Goal: Register for event/course

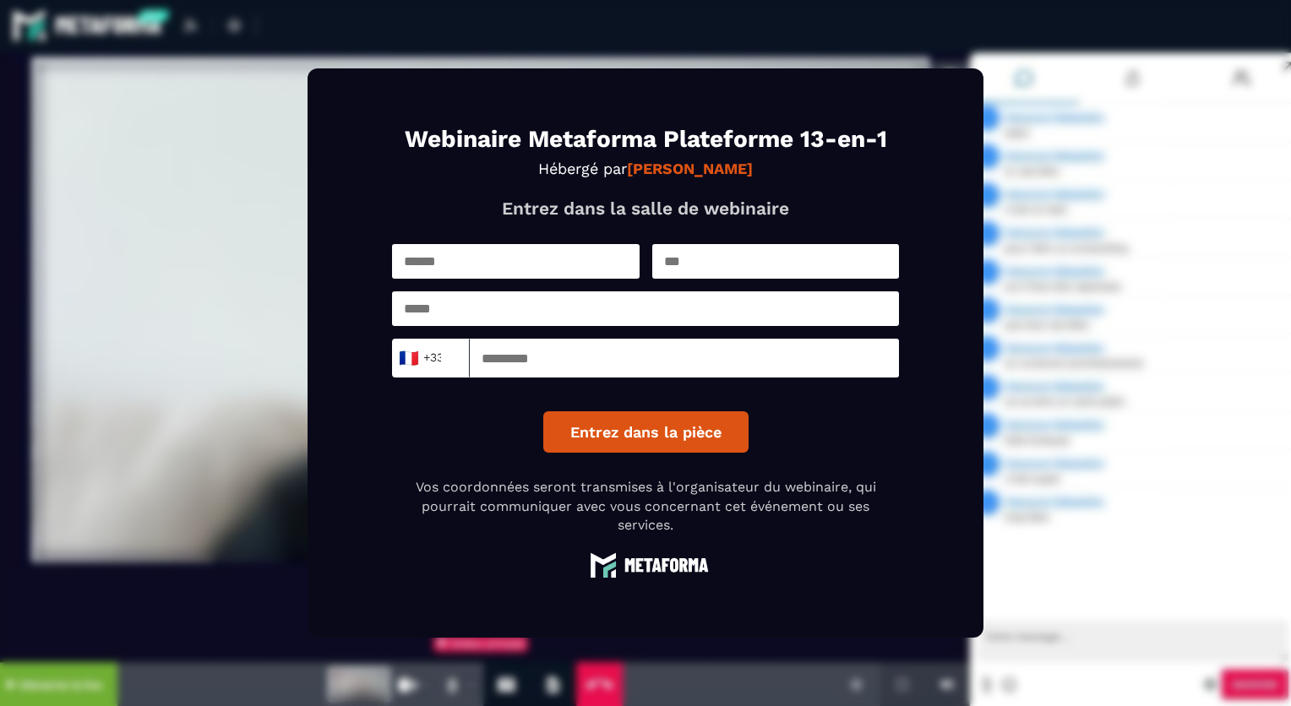
click at [503, 256] on input "text" at bounding box center [516, 261] width 248 height 35
type input "*"
type input "********"
type input "*"
type input "**********"
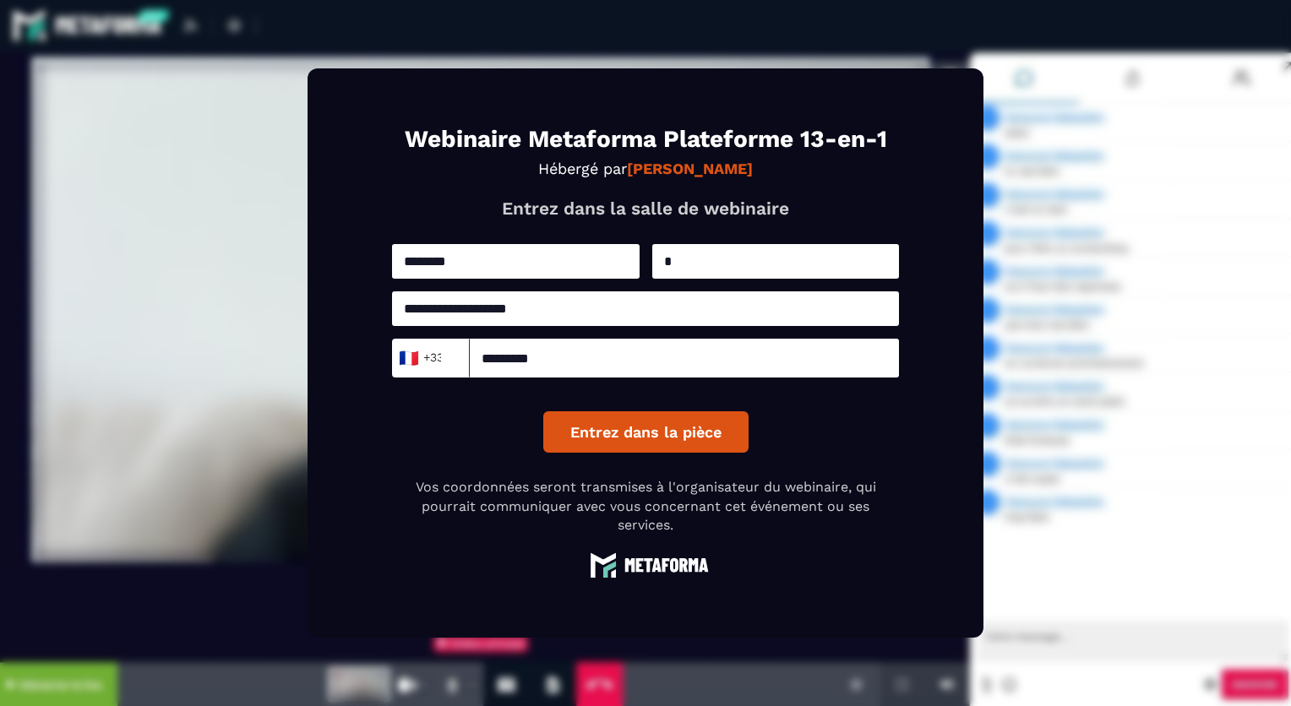
click at [486, 359] on input "*********" at bounding box center [684, 358] width 429 height 39
type input "*********"
click at [600, 436] on button "Entrez dans la pièce" at bounding box center [645, 431] width 205 height 41
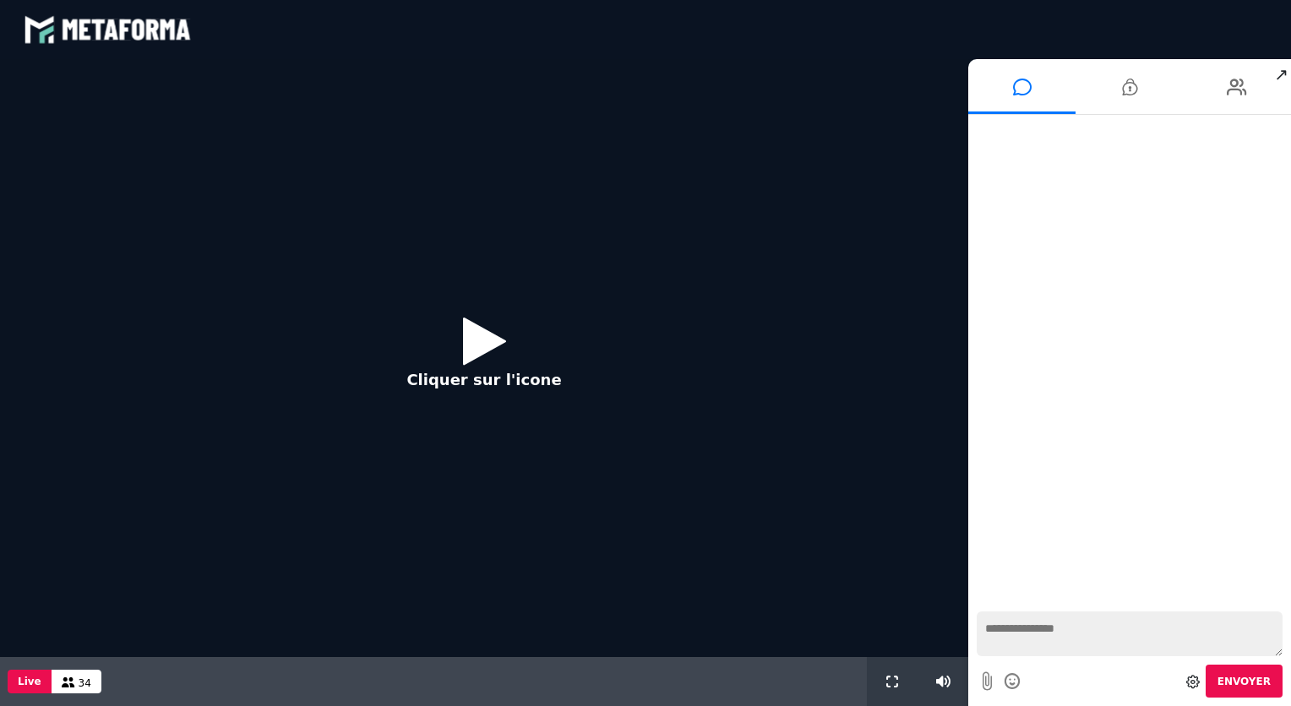
scroll to position [899, 0]
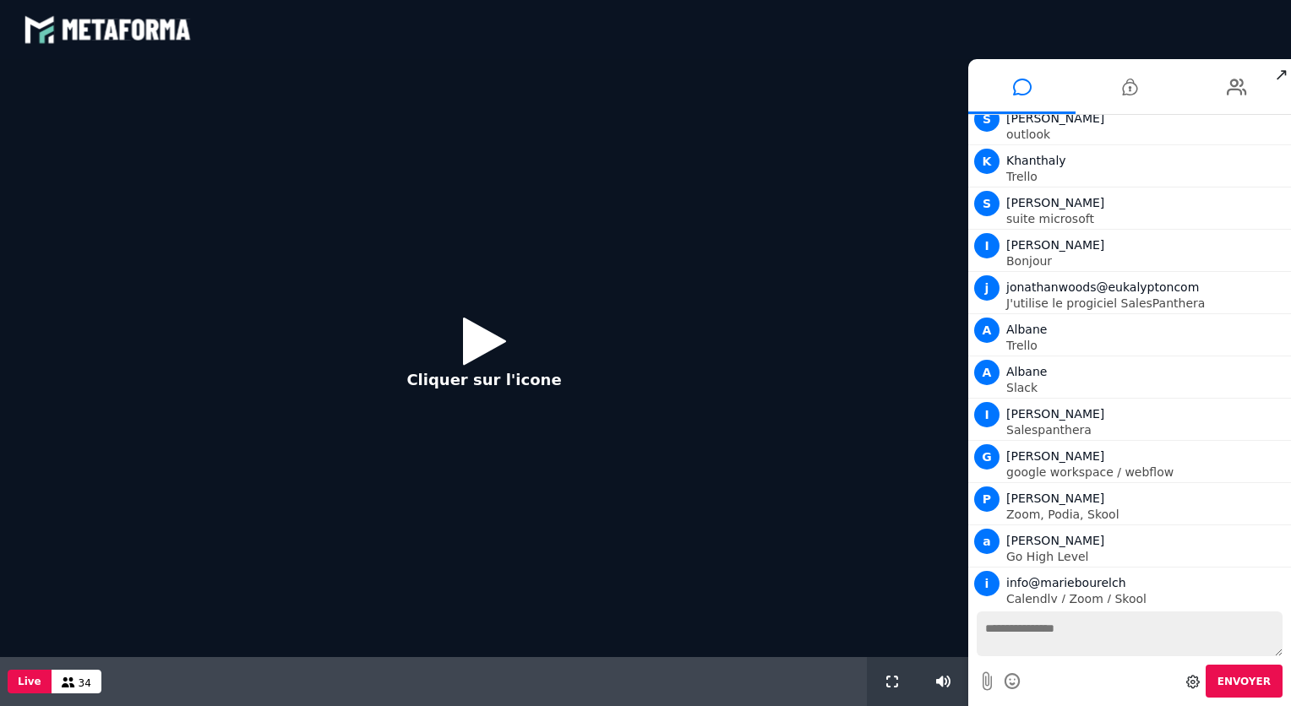
click at [471, 345] on icon at bounding box center [484, 340] width 43 height 55
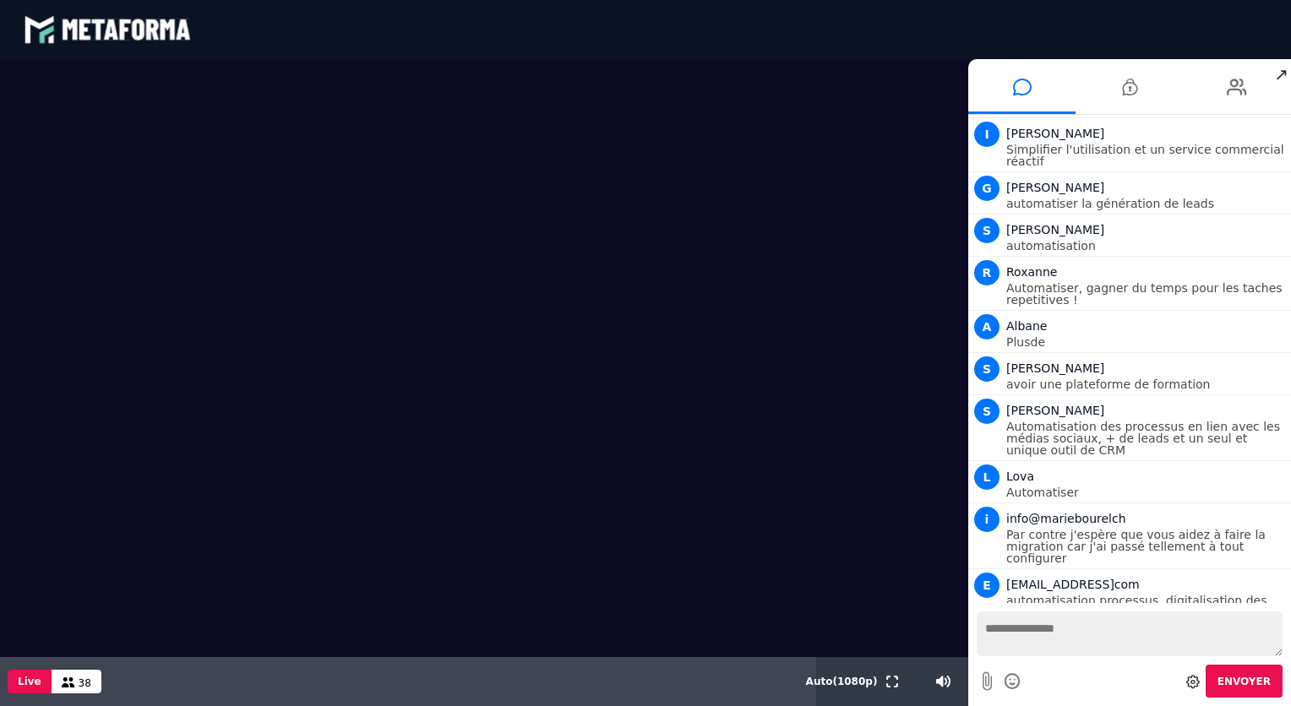
scroll to position [1559, 0]
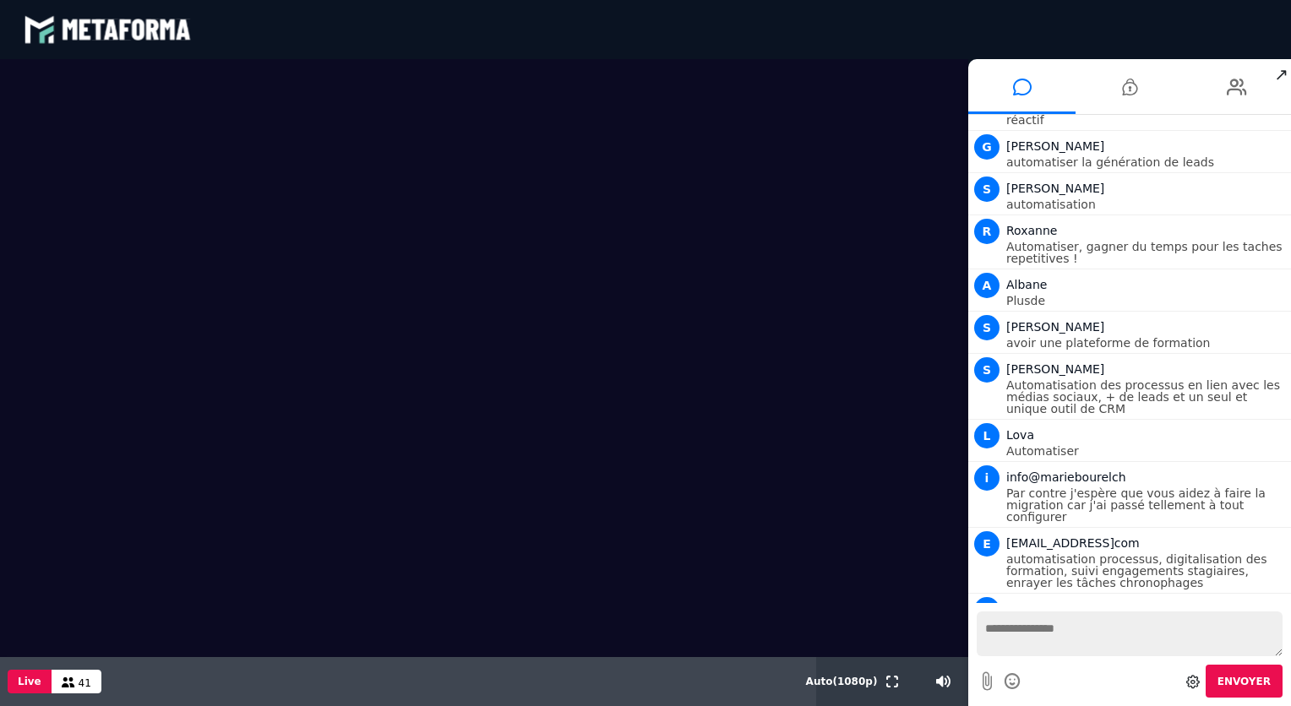
click at [1026, 639] on textarea at bounding box center [1130, 634] width 306 height 45
click at [1026, 639] on textarea "*" at bounding box center [1130, 634] width 306 height 45
type textarea "**********"
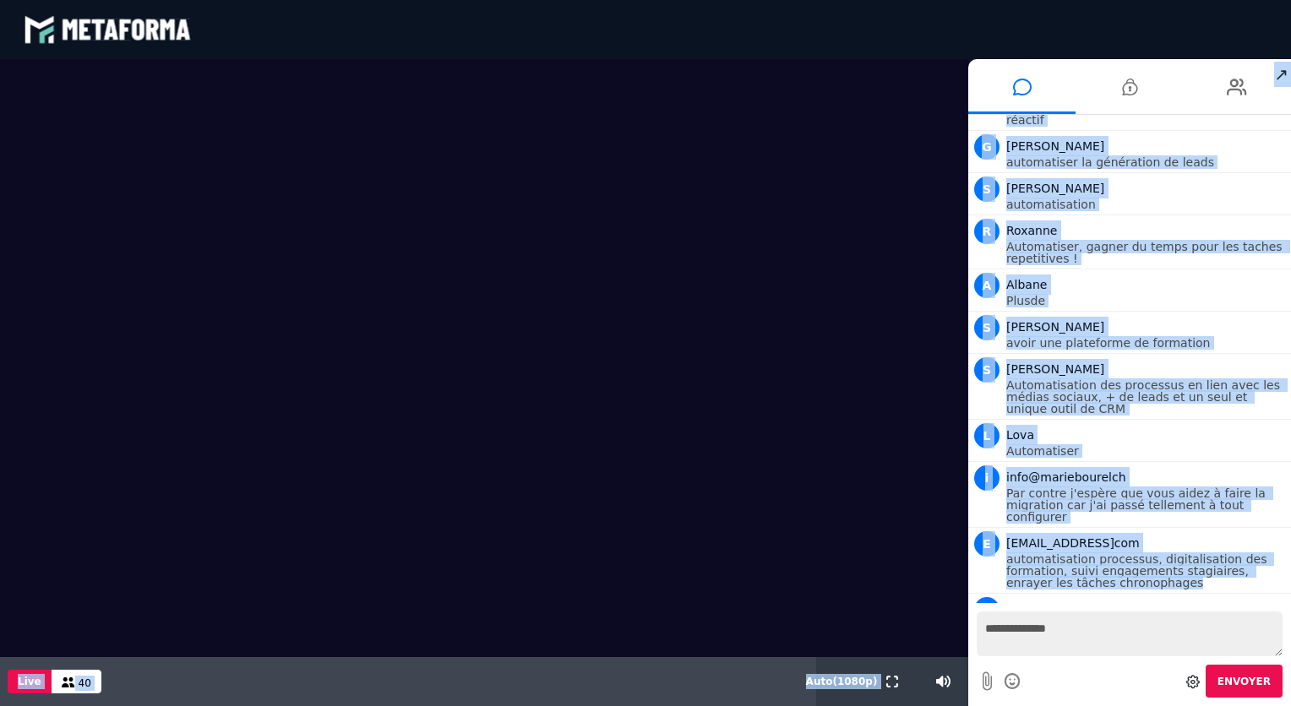
drag, startPoint x: 1290, startPoint y: 553, endPoint x: 1291, endPoint y: 587, distance: 33.8
click html "blastream met_channel-b75402aa3198a961a33137d6ed46a688 fr en fr Scène Compte li…"
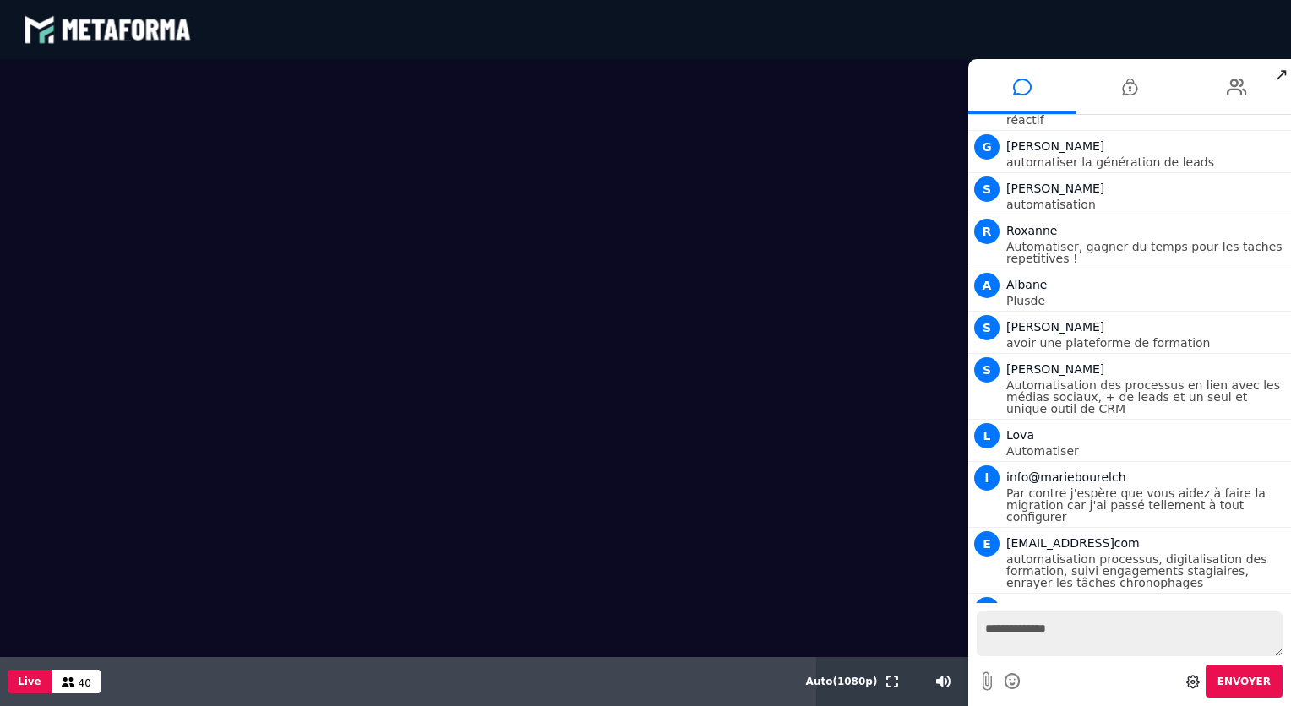
click at [1143, 603] on div "**********" at bounding box center [1129, 654] width 323 height 103
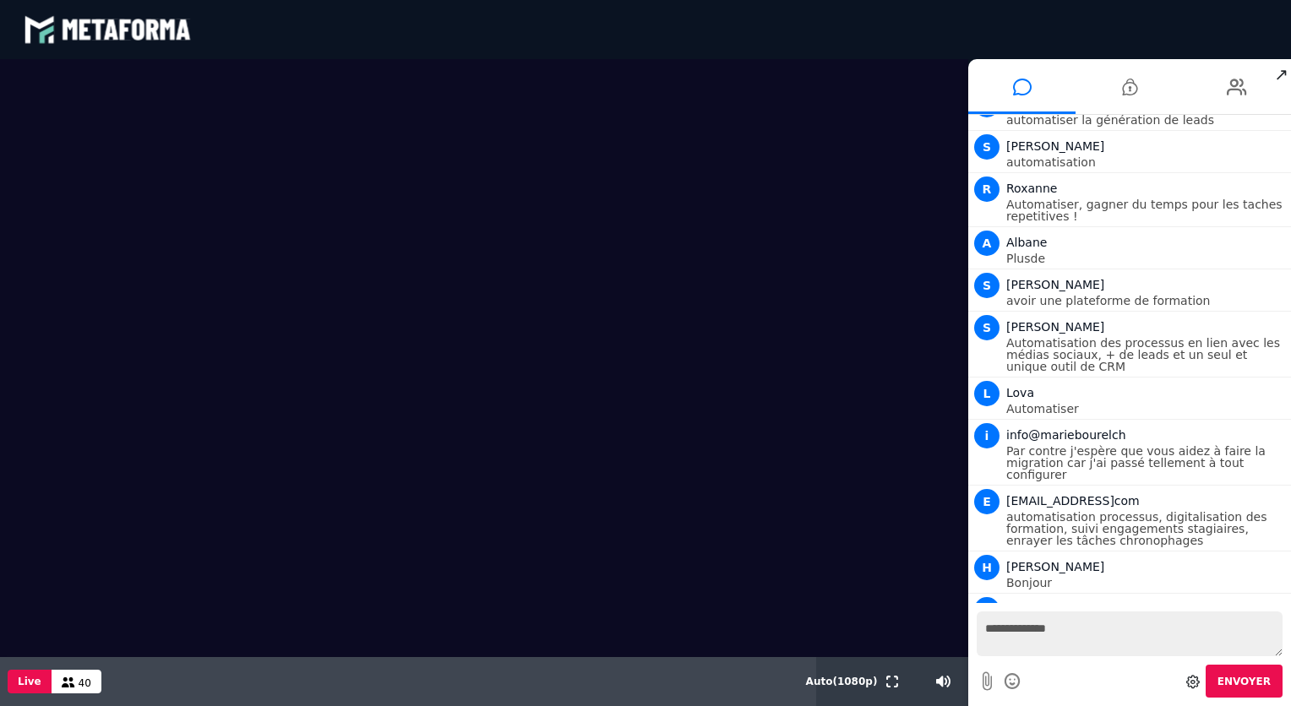
scroll to position [1642, 0]
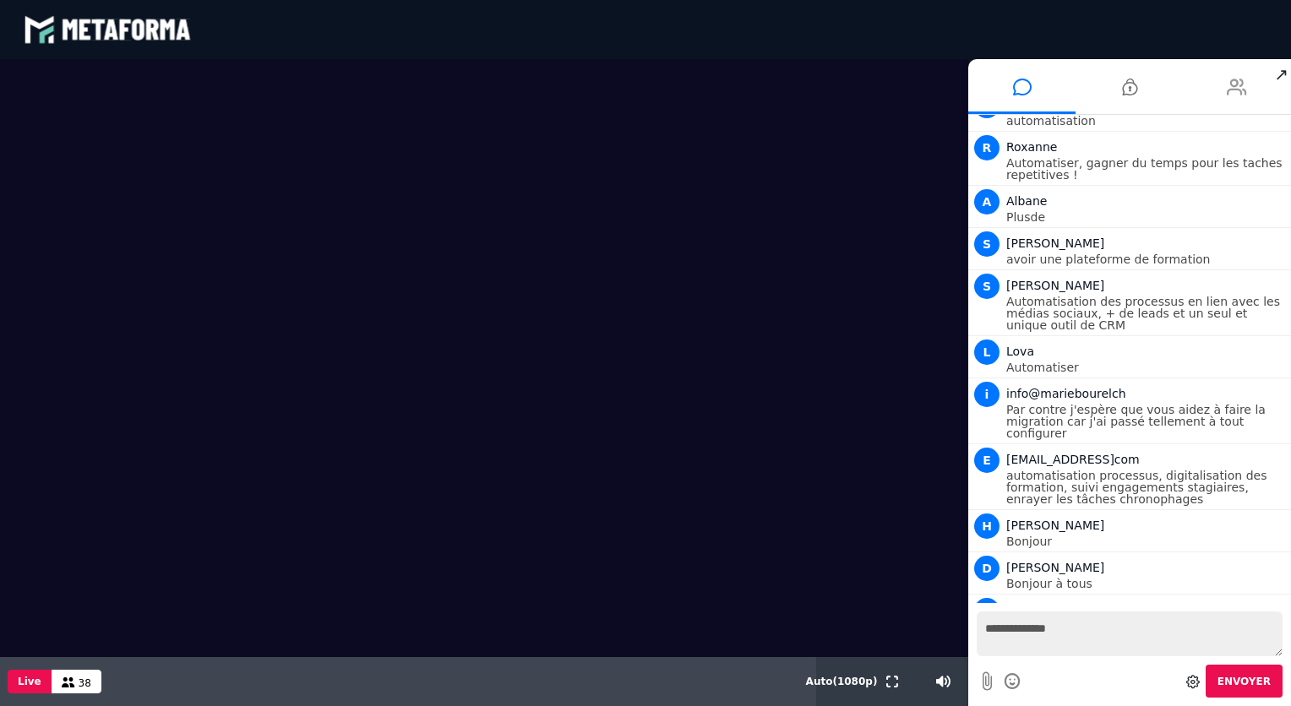
click at [1238, 84] on icon at bounding box center [1237, 87] width 20 height 42
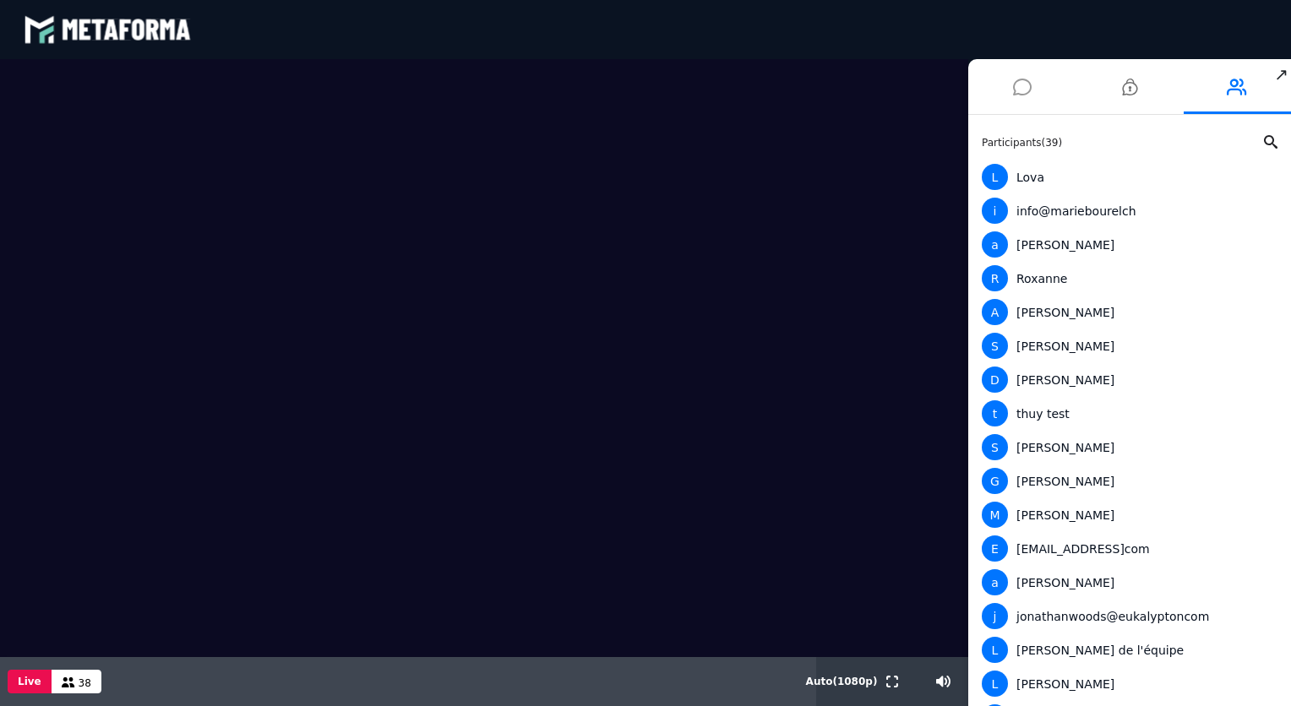
click at [1021, 93] on icon at bounding box center [1022, 87] width 19 height 42
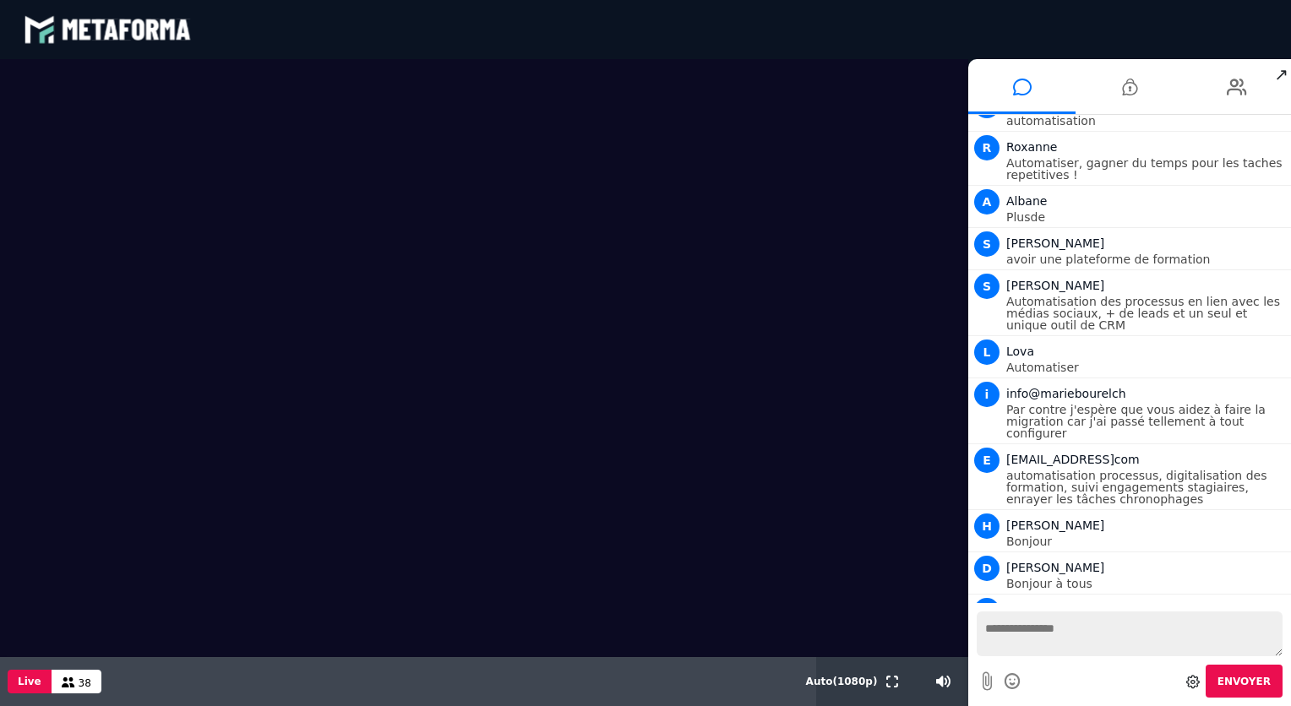
click at [1197, 681] on icon at bounding box center [1193, 682] width 14 height 14
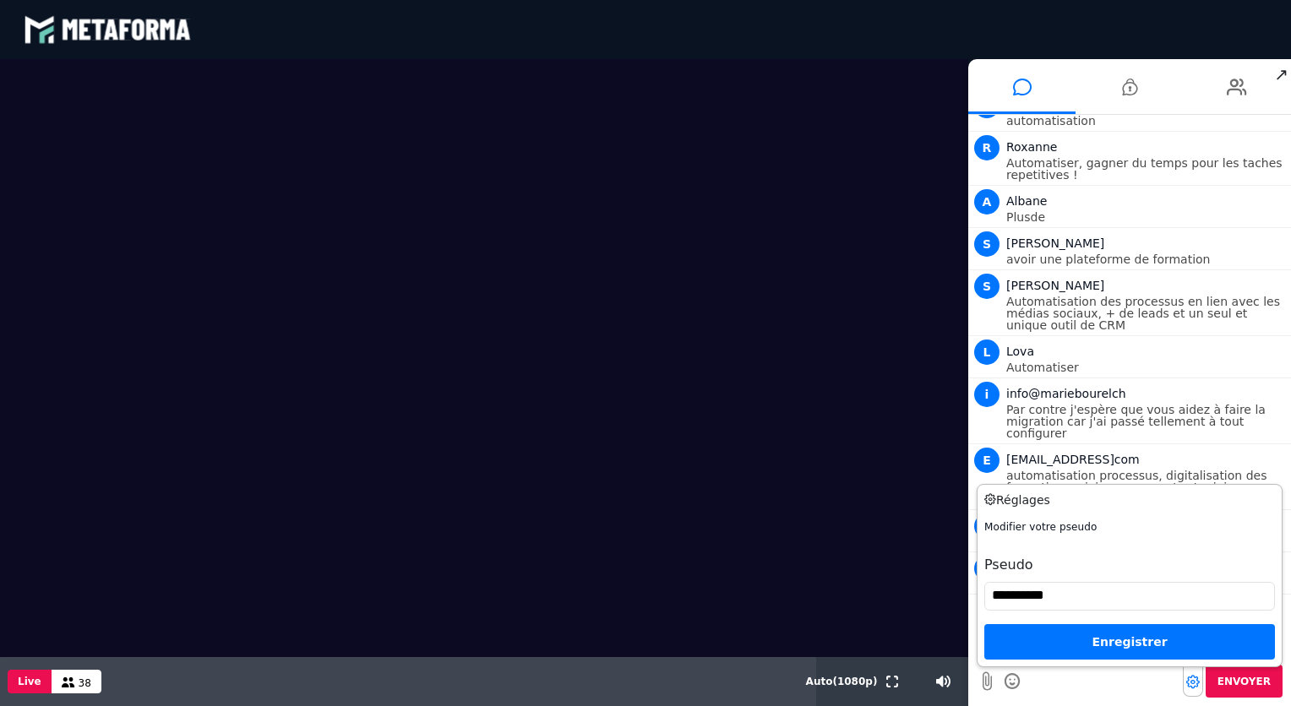
click at [1029, 596] on input "**********" at bounding box center [1129, 596] width 291 height 29
type input "*******"
click at [1187, 645] on div "Enregistrer" at bounding box center [1129, 641] width 291 height 35
click at [1115, 633] on div "Enregistrer" at bounding box center [1129, 641] width 291 height 35
click at [1109, 643] on div "Enregistrer" at bounding box center [1129, 641] width 291 height 35
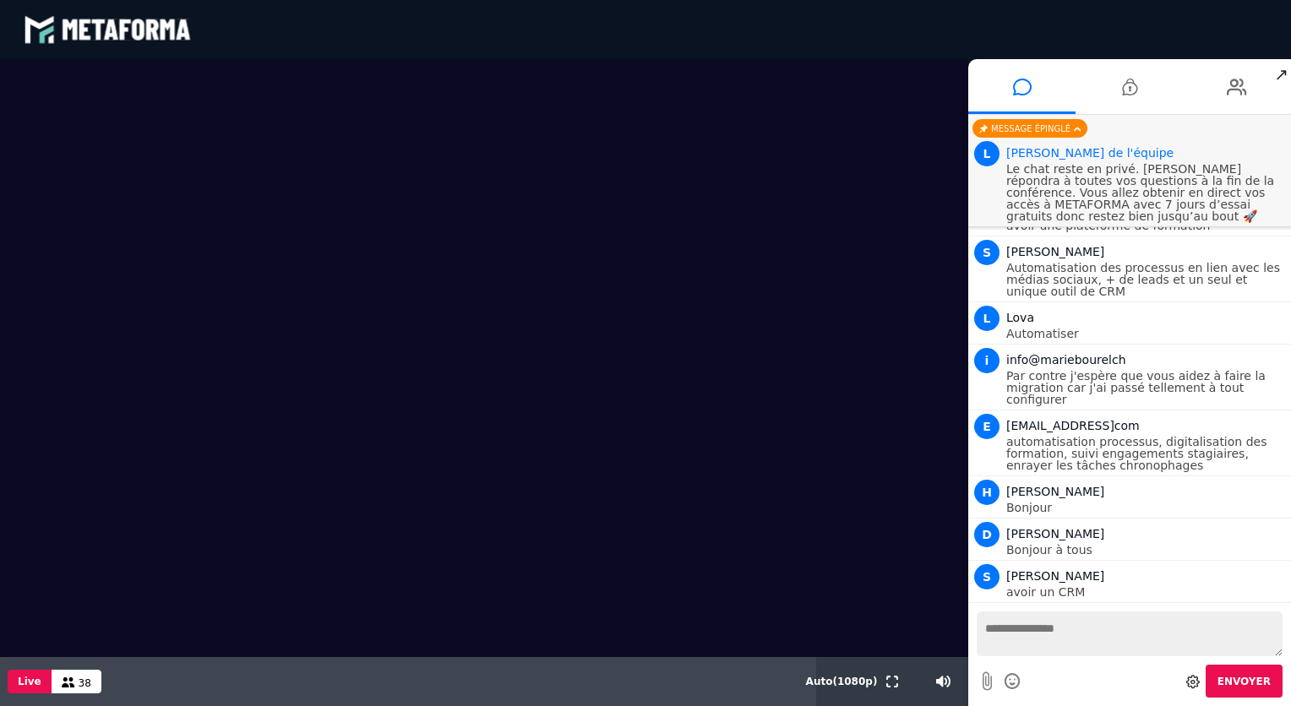
scroll to position [1643, 0]
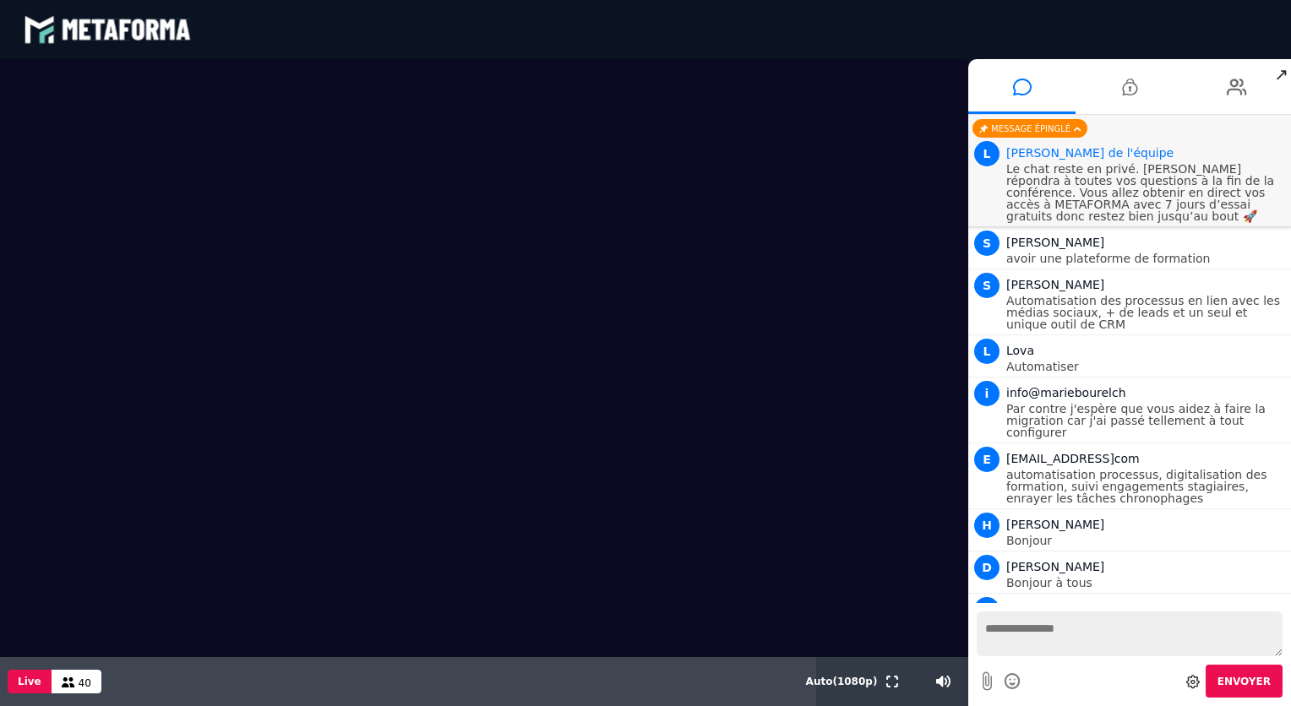
click at [1022, 630] on textarea at bounding box center [1130, 634] width 306 height 45
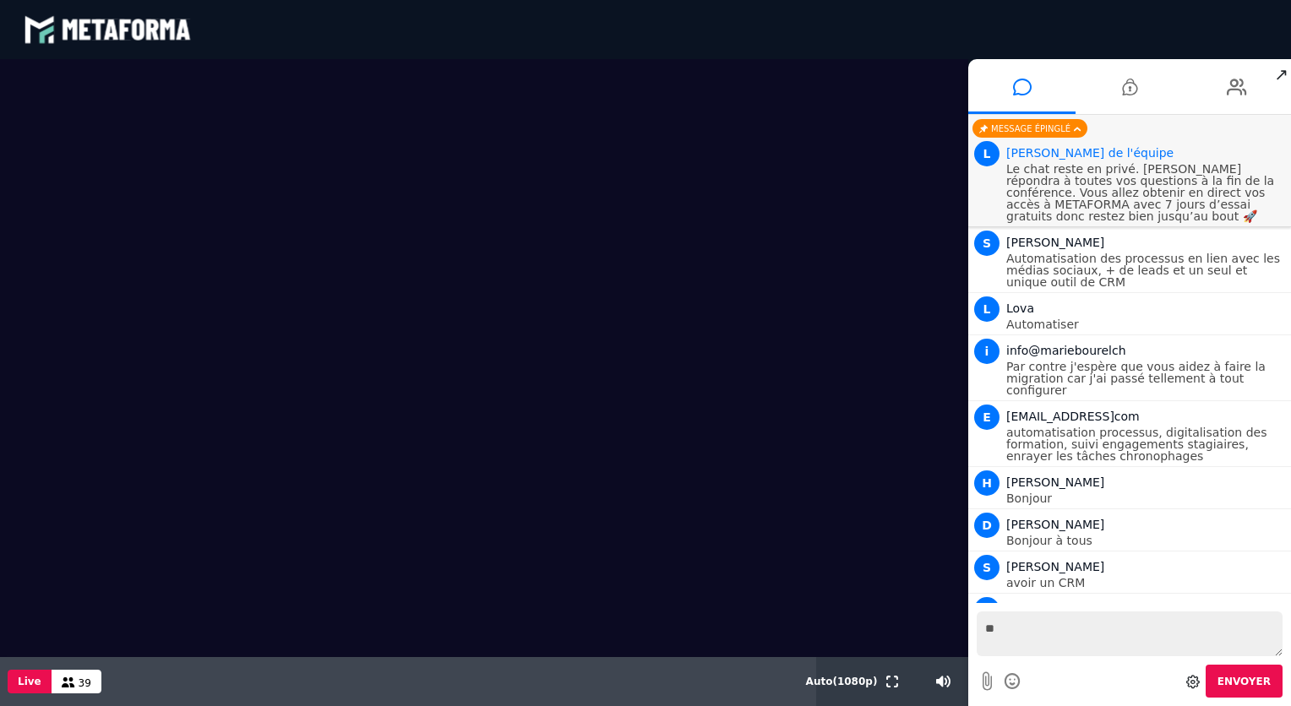
type textarea "***"
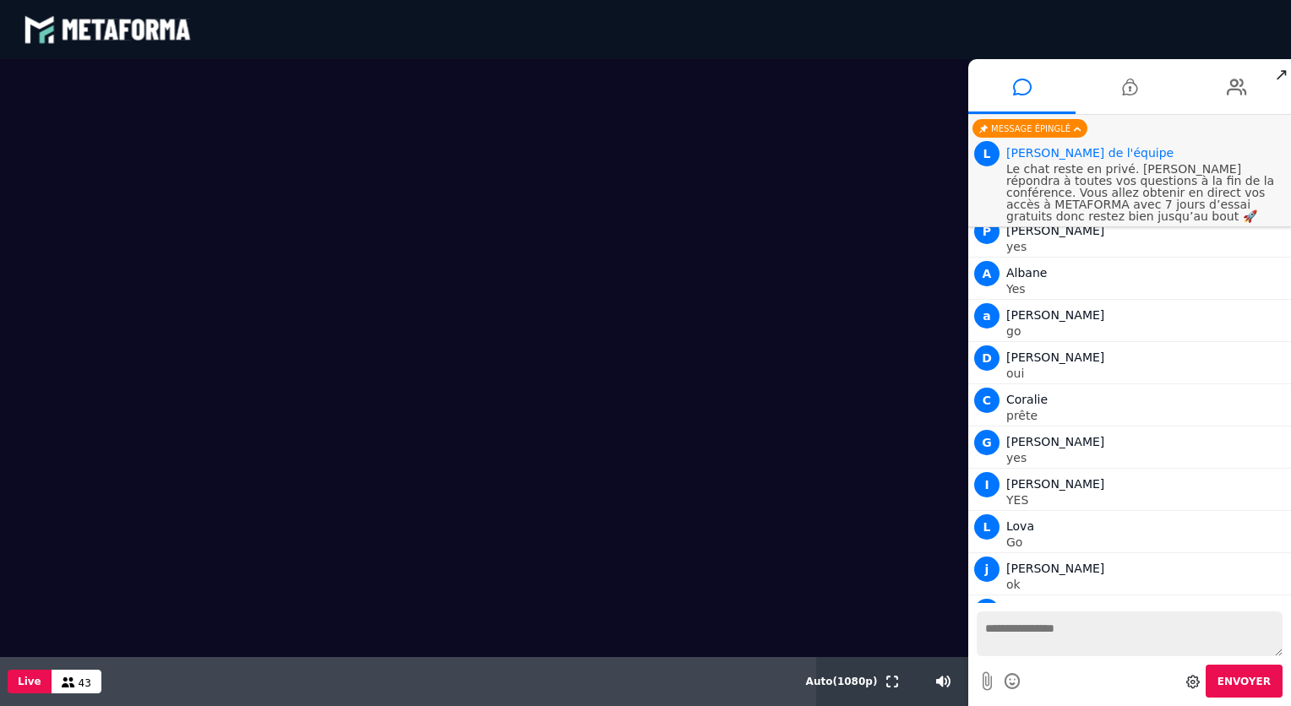
scroll to position [2153, 0]
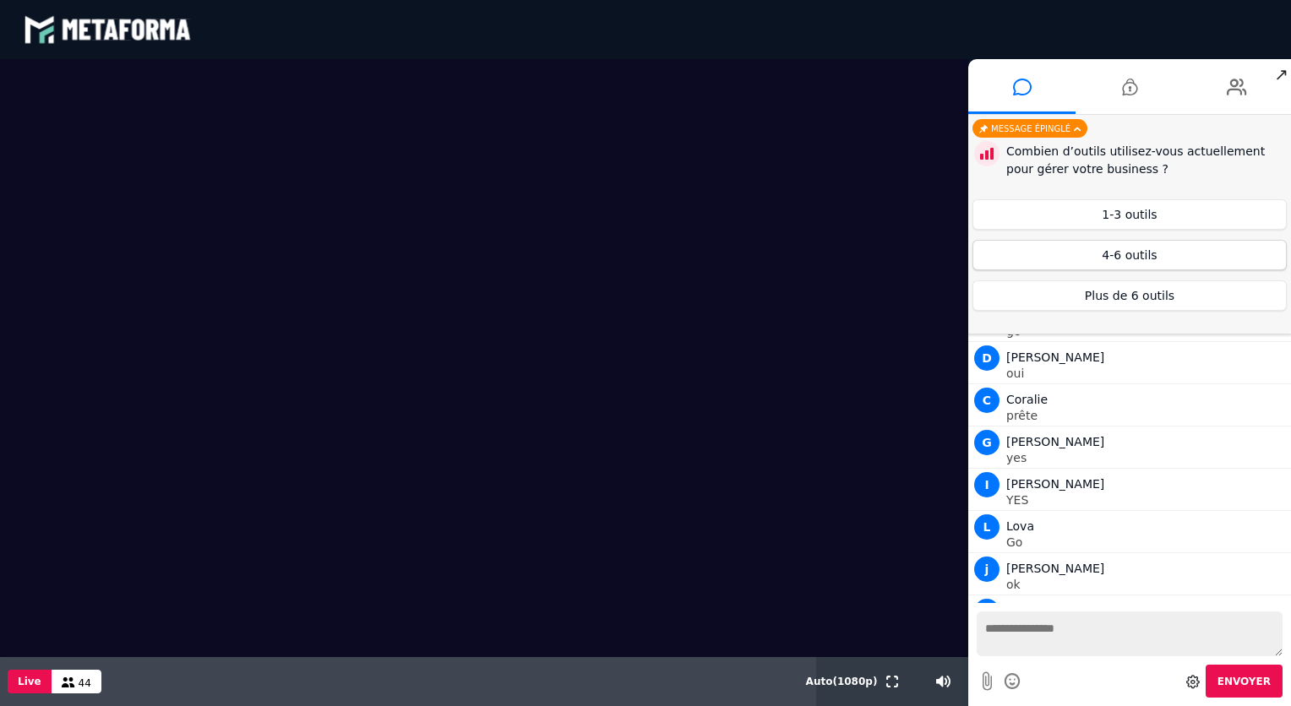
click at [1149, 253] on button "4-6 outils" at bounding box center [1129, 255] width 314 height 30
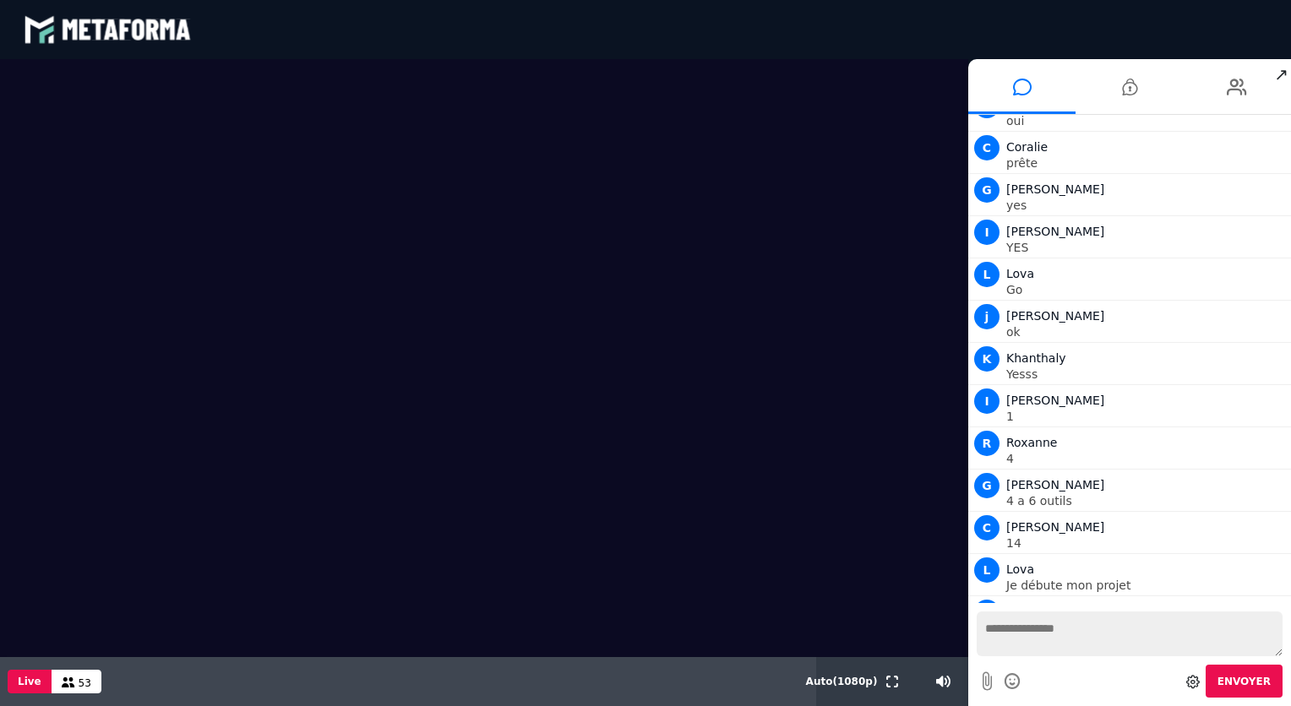
scroll to position [2406, 0]
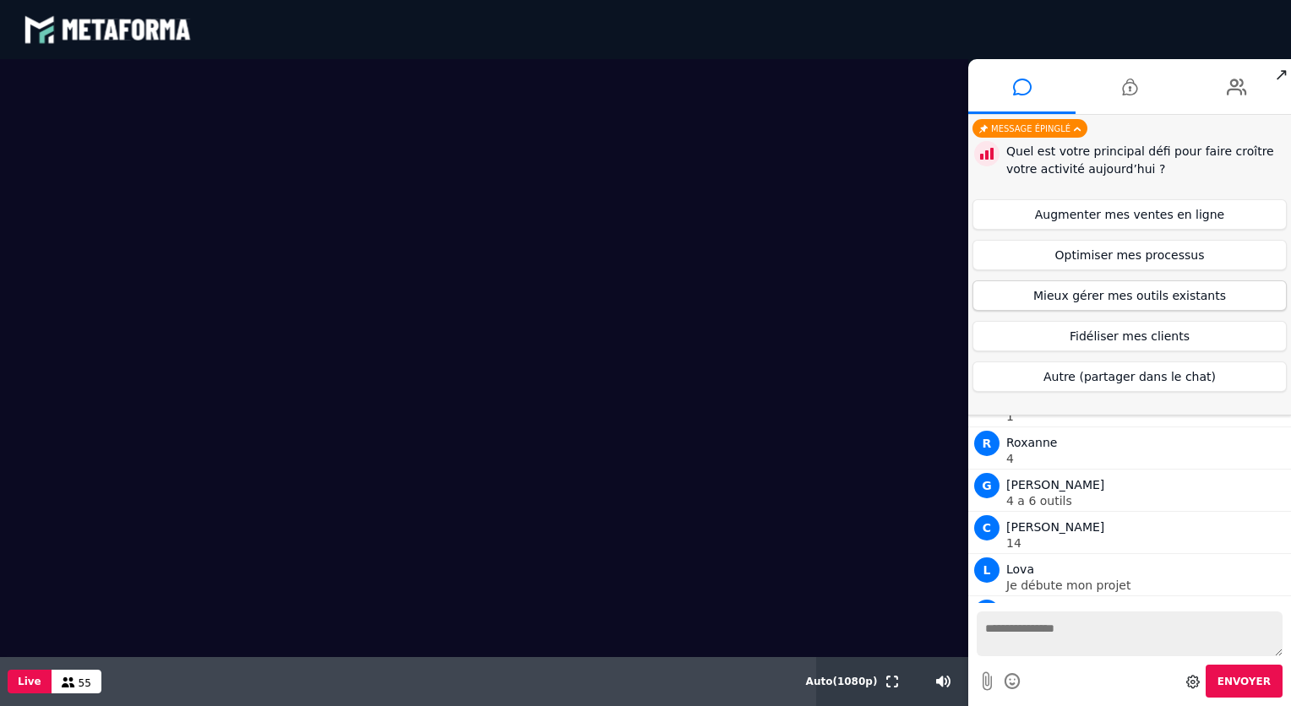
click at [1055, 294] on button "Mieux gérer mes outils existants" at bounding box center [1129, 295] width 314 height 30
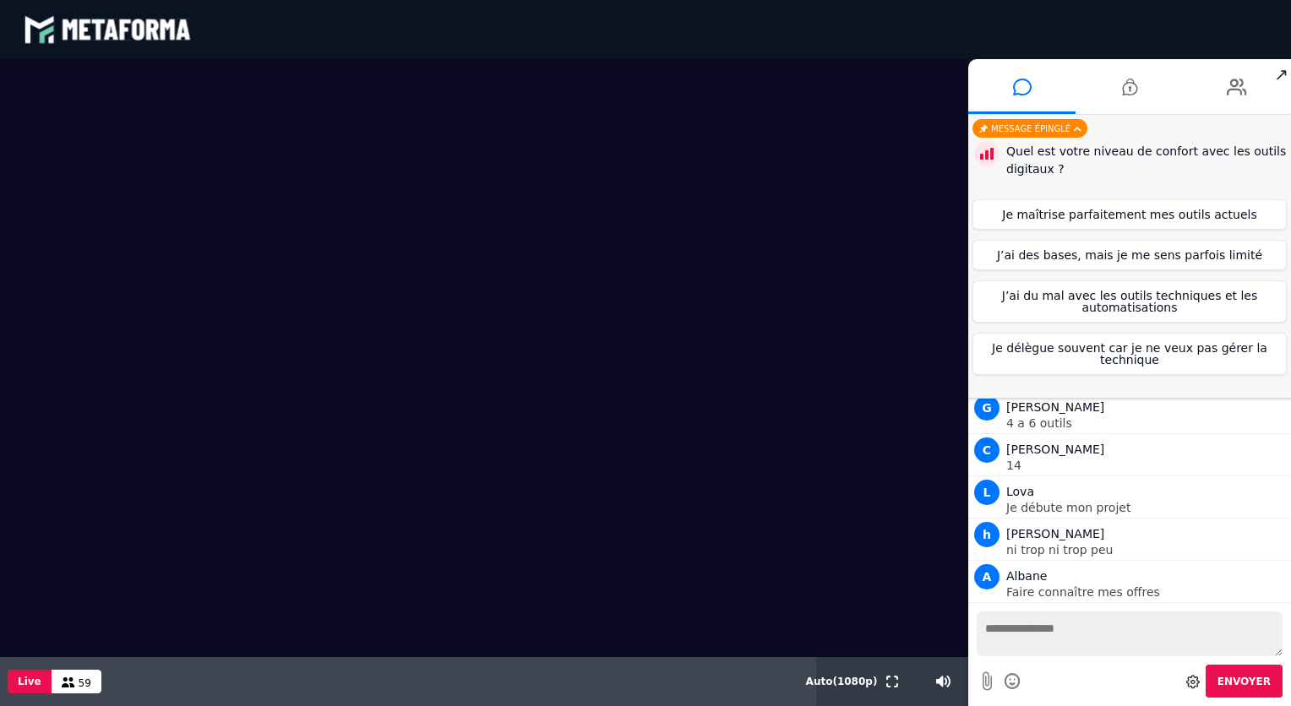
scroll to position [2575, 0]
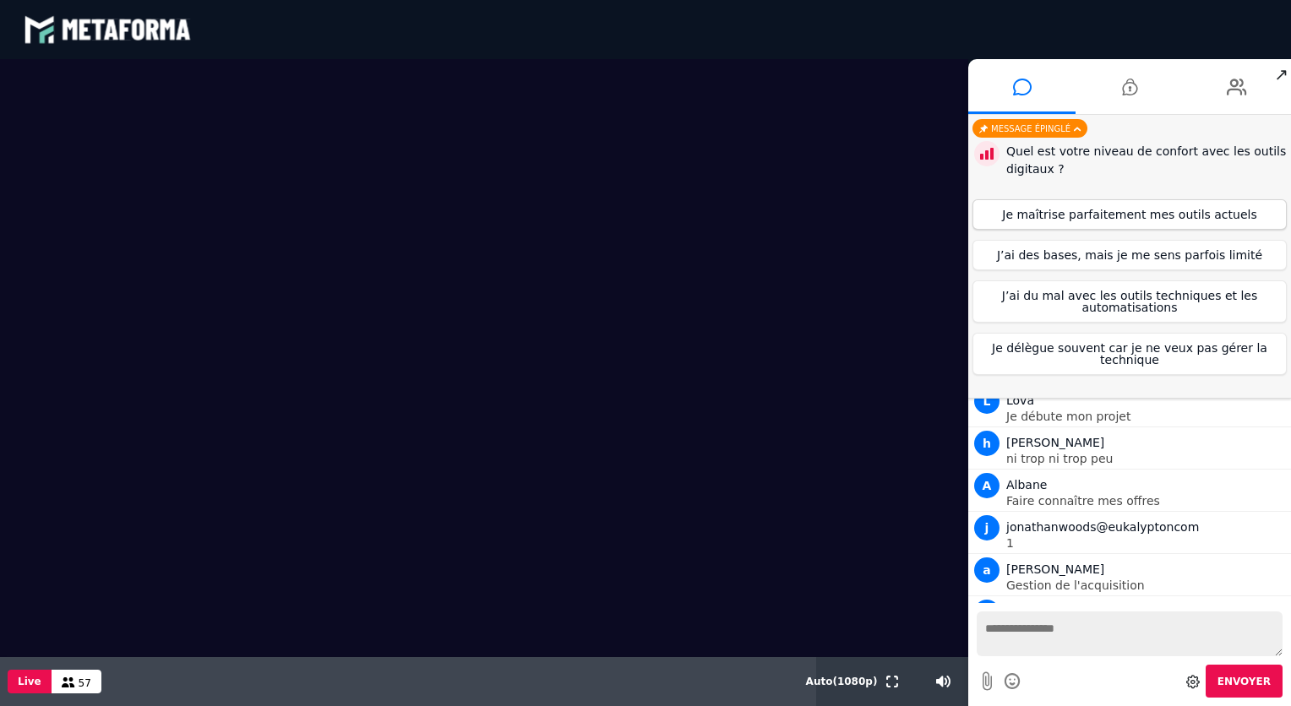
click at [1102, 214] on button "Je maîtrise parfaitement mes outils actuels" at bounding box center [1129, 214] width 314 height 30
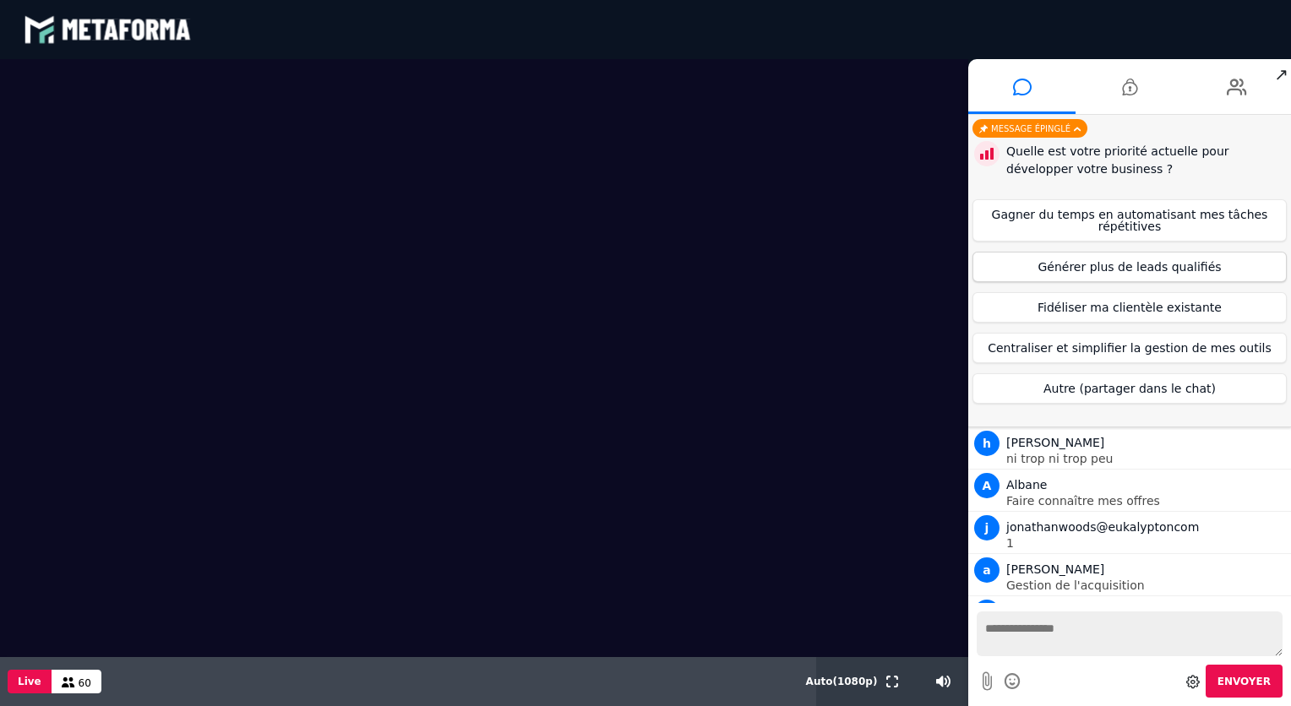
click at [1107, 263] on button "Générer plus de leads qualifiés" at bounding box center [1129, 267] width 314 height 30
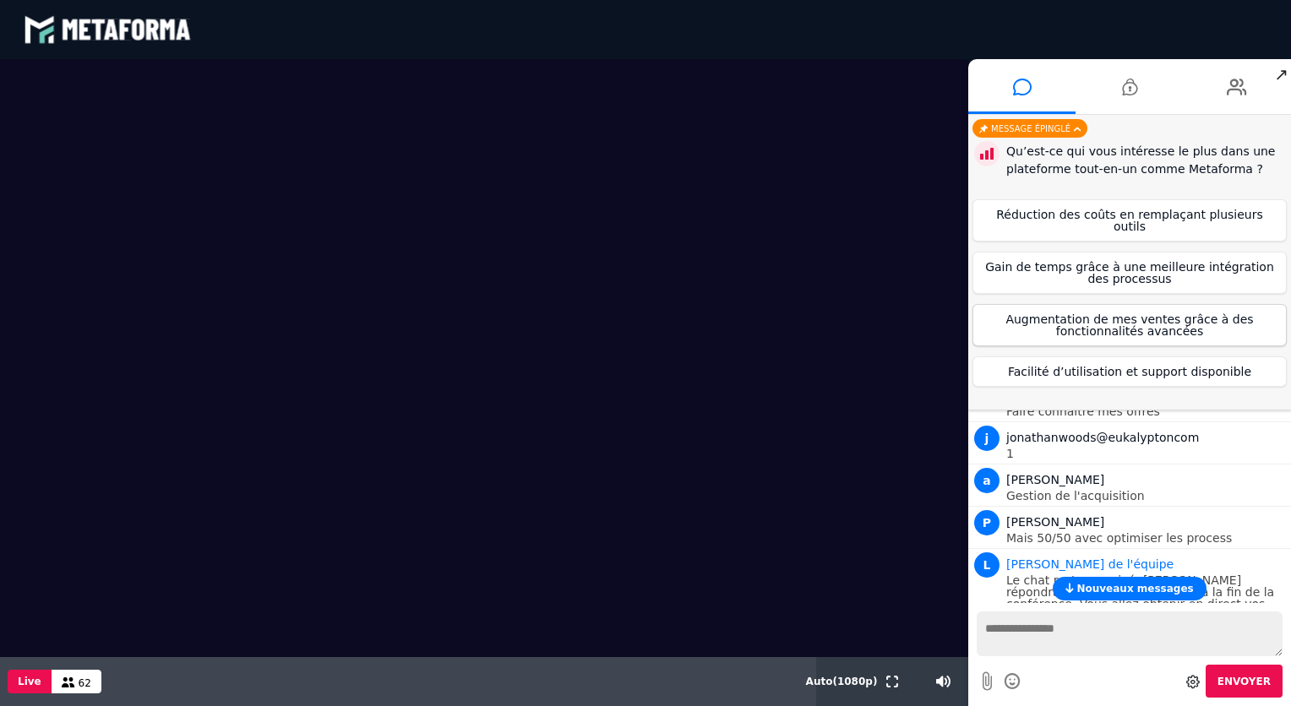
click at [1058, 307] on button "Augmentation de mes ventes grâce à des fonctionnalités avancées" at bounding box center [1129, 325] width 314 height 42
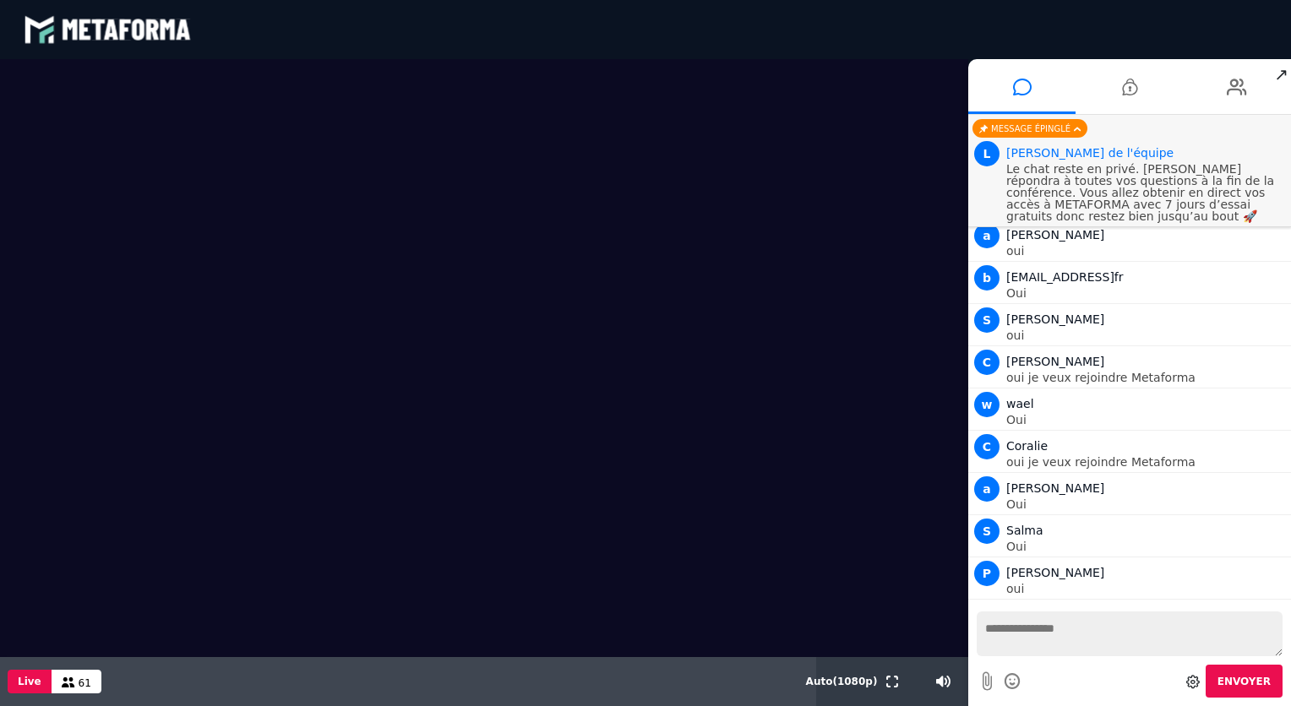
scroll to position [3031, 0]
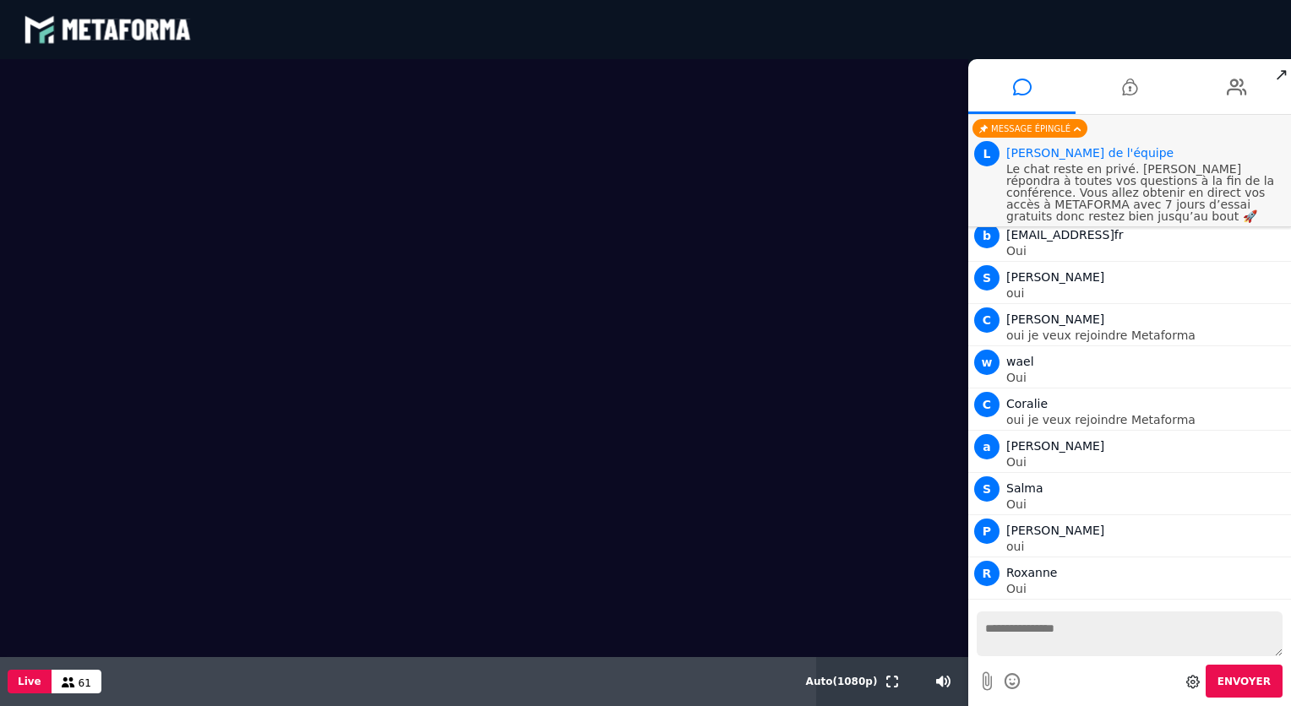
click at [1058, 307] on li "C [PERSON_NAME] oui je veux rejoindre Metaforma" at bounding box center [1129, 325] width 323 height 42
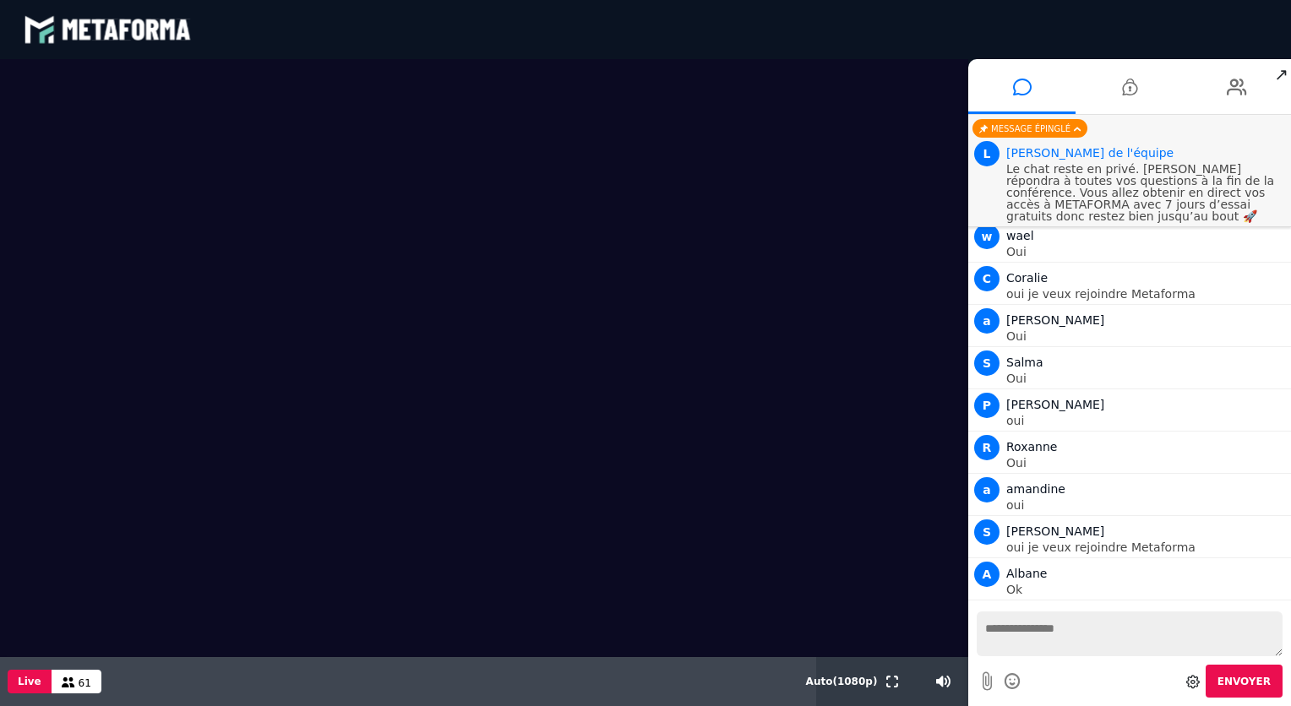
scroll to position [3200, 0]
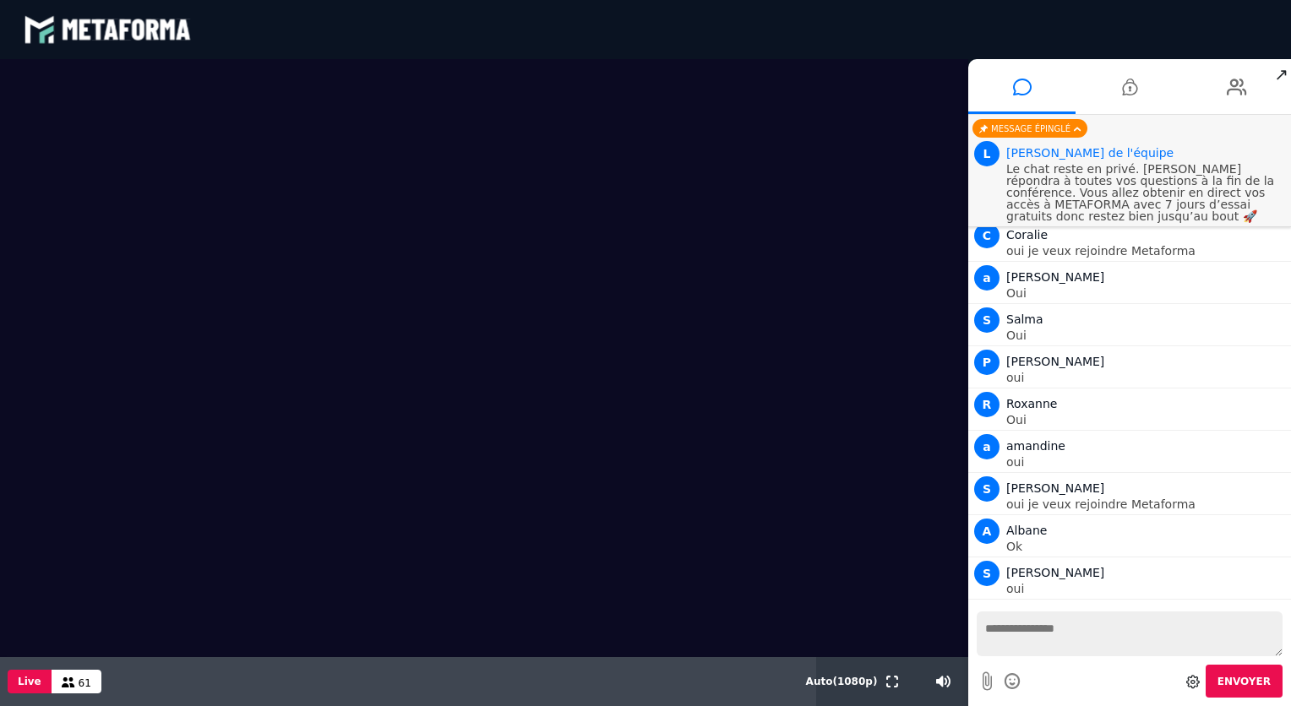
click at [1012, 625] on textarea at bounding box center [1130, 634] width 306 height 45
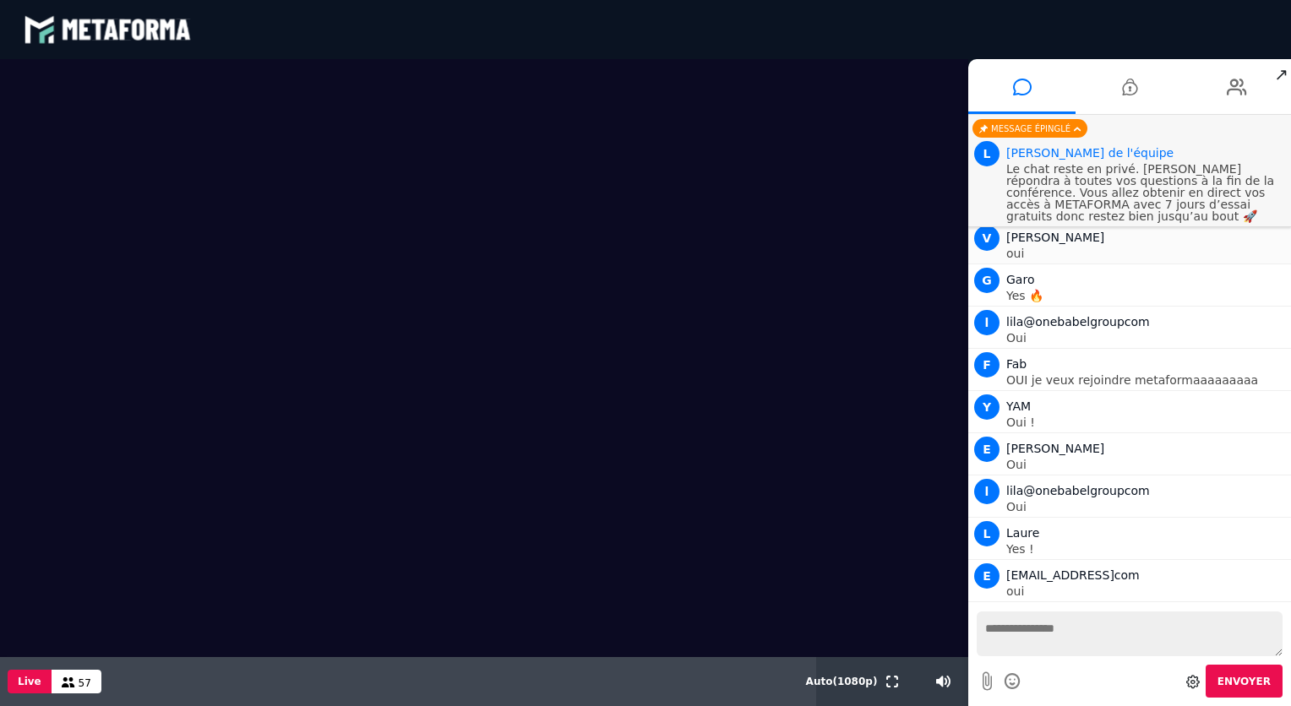
scroll to position [3662, 0]
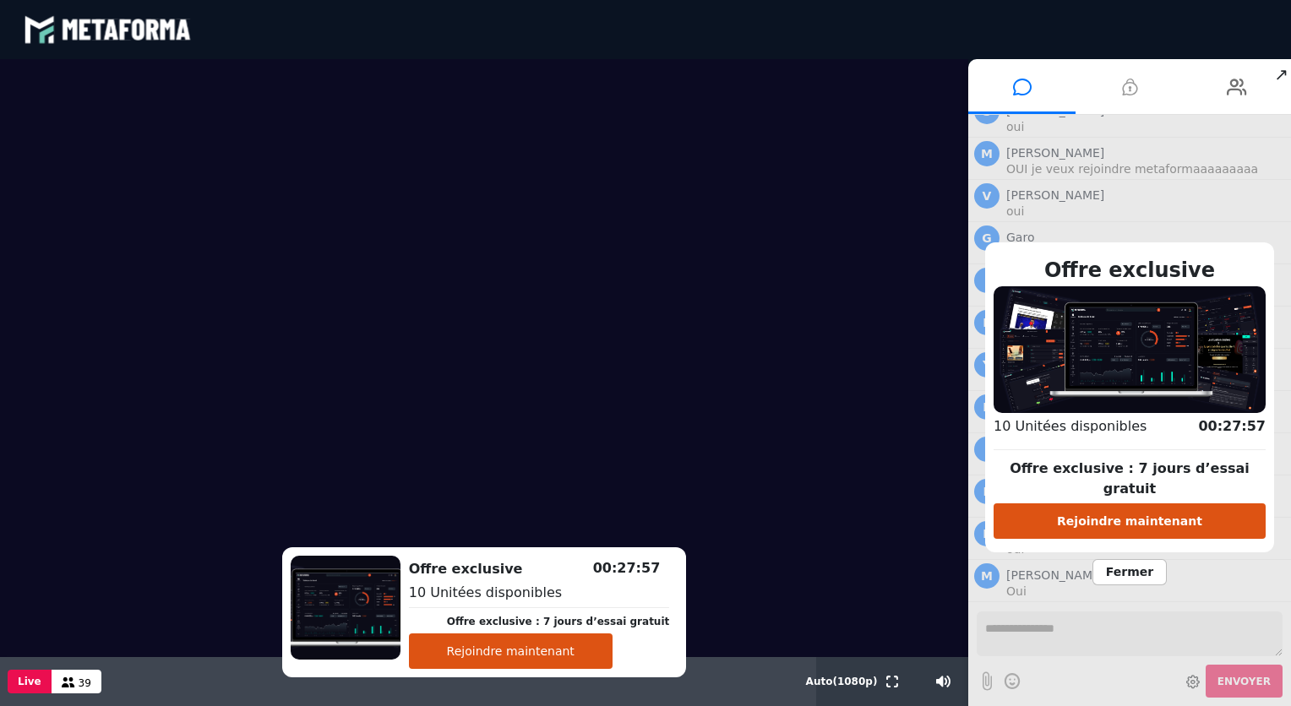
click at [1147, 61] on li at bounding box center [1128, 86] width 107 height 55
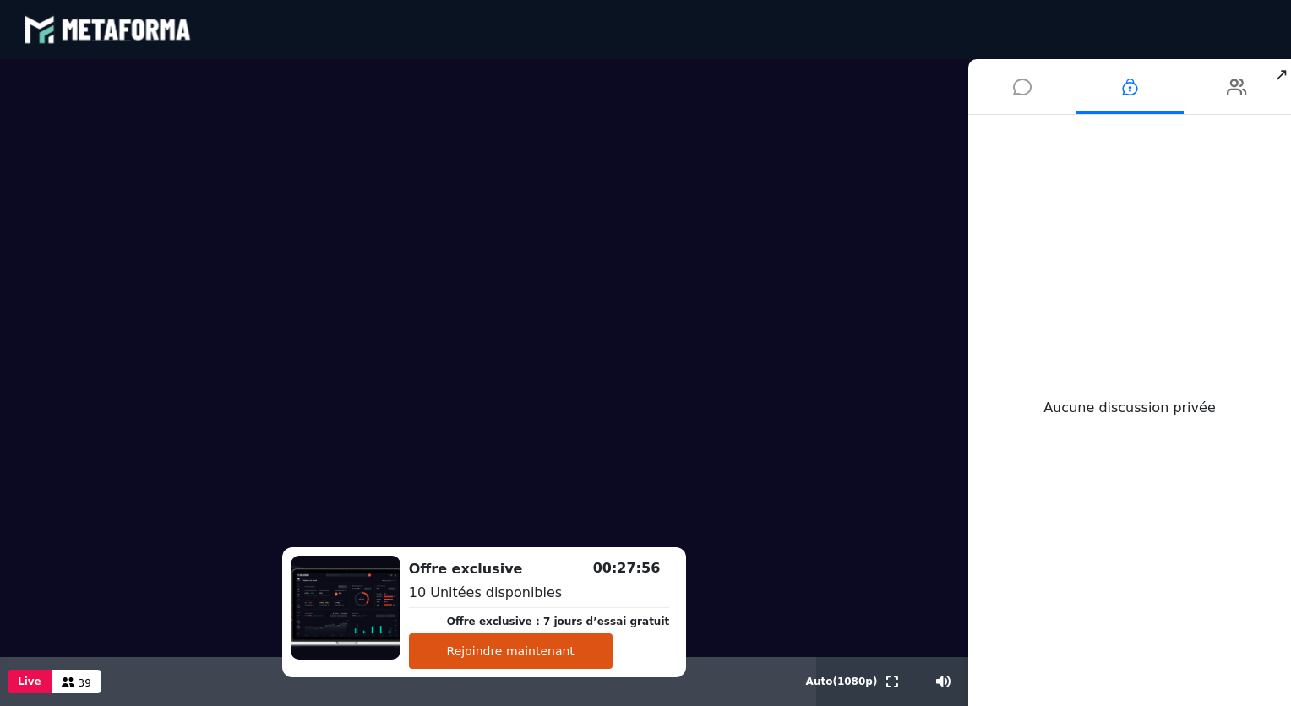
click at [1031, 90] on li at bounding box center [1021, 86] width 107 height 55
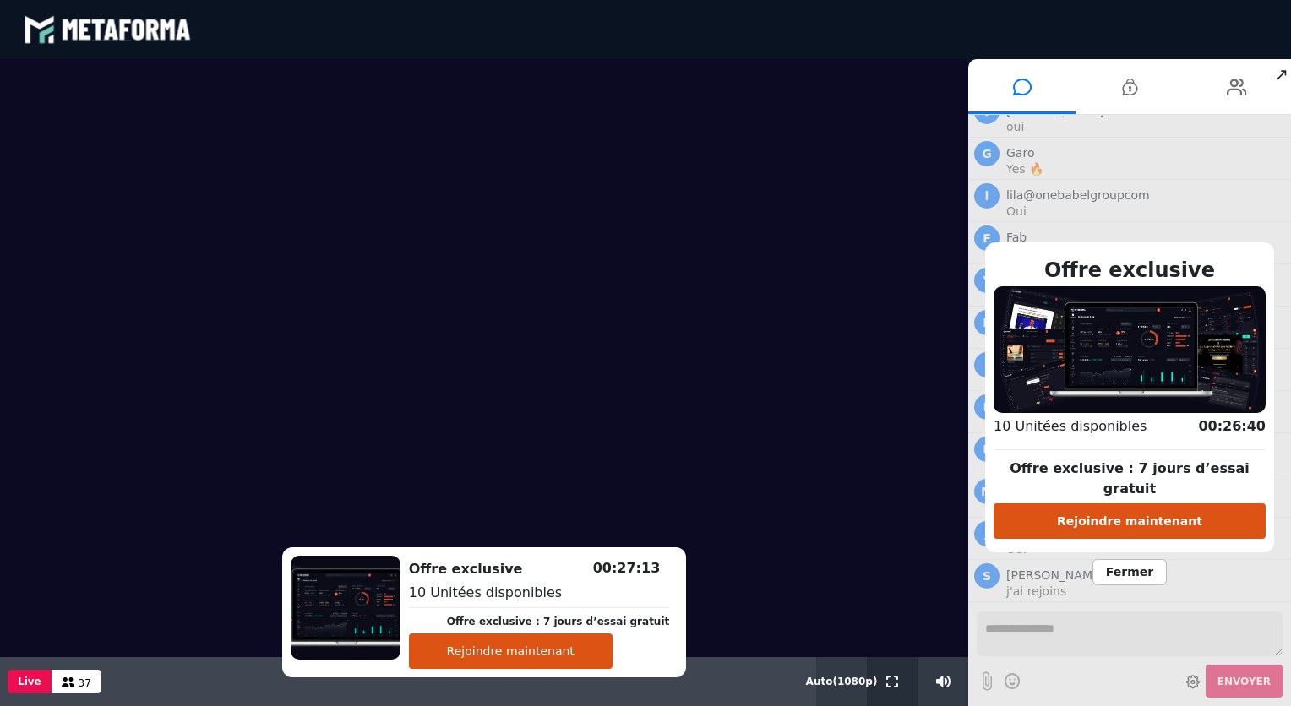
scroll to position [3788, 0]
click at [1132, 564] on span "Fermer" at bounding box center [1129, 572] width 74 height 26
